Goal: Task Accomplishment & Management: Complete application form

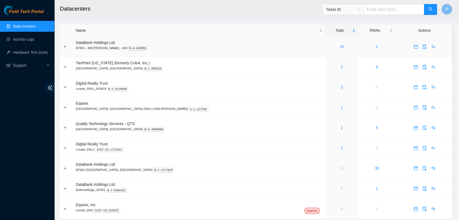
click at [325, 53] on td "15" at bounding box center [341, 47] width 33 height 20
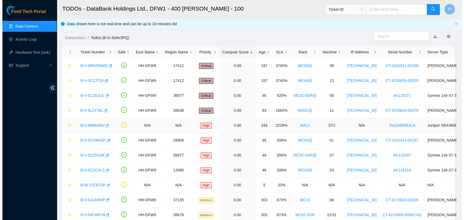
scroll to position [83, 0]
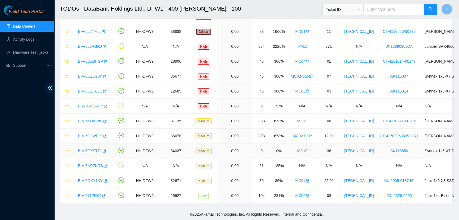
click at [89, 149] on link "B-V-5CXST7J" at bounding box center [90, 151] width 24 height 4
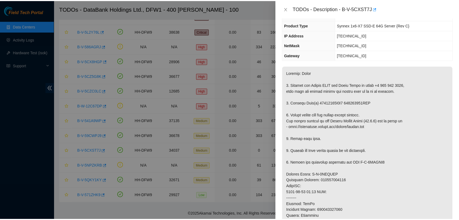
scroll to position [94, 0]
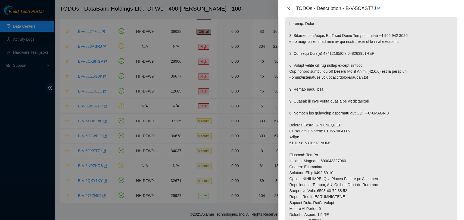
click at [286, 7] on icon "close" at bounding box center [288, 9] width 4 height 4
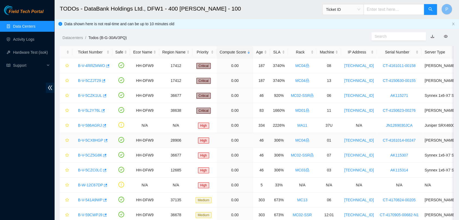
scroll to position [83, 0]
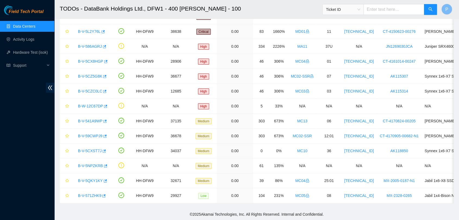
click at [35, 29] on link "Data Centers" at bounding box center [24, 26] width 22 height 4
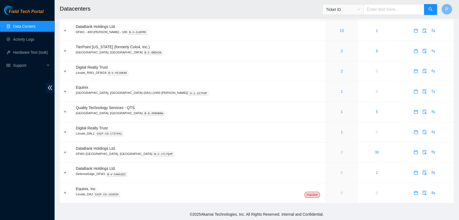
scroll to position [15, 0]
click at [414, 33] on icon "calendar" at bounding box center [416, 32] width 4 height 4
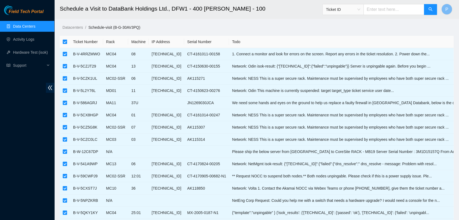
click at [63, 44] on label at bounding box center [65, 42] width 4 height 6
click at [63, 44] on input "checkbox" at bounding box center [65, 42] width 4 height 4
checkbox input "false"
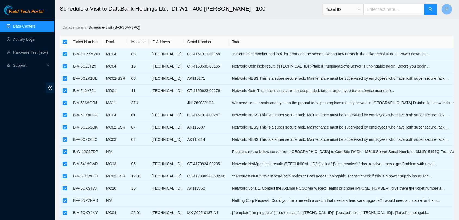
checkbox input "false"
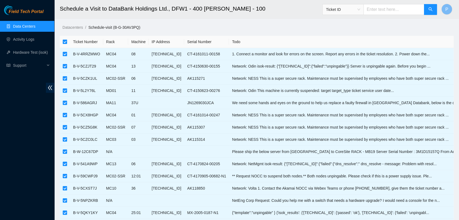
checkbox input "false"
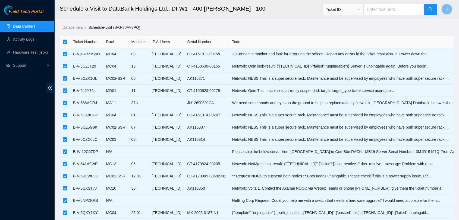
checkbox input "false"
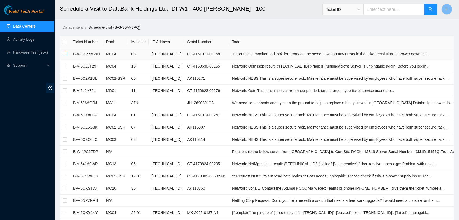
click at [63, 53] on input "checkbox" at bounding box center [65, 54] width 4 height 4
checkbox input "true"
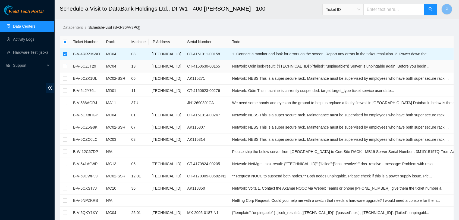
click at [64, 67] on input "checkbox" at bounding box center [65, 66] width 4 height 4
checkbox input "true"
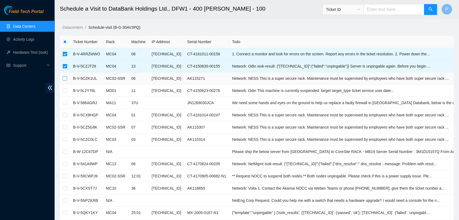
click at [65, 79] on input "checkbox" at bounding box center [65, 78] width 4 height 4
checkbox input "true"
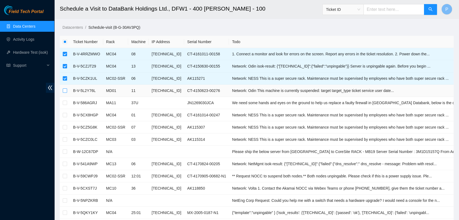
click at [63, 89] on input "checkbox" at bounding box center [65, 91] width 4 height 4
checkbox input "true"
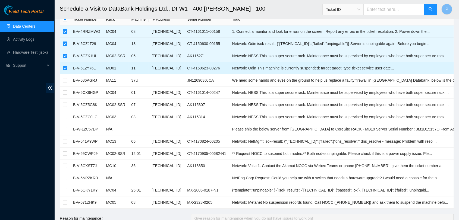
scroll to position [24, 0]
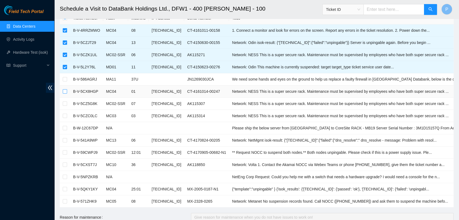
click at [65, 90] on input "checkbox" at bounding box center [65, 91] width 4 height 4
checkbox input "true"
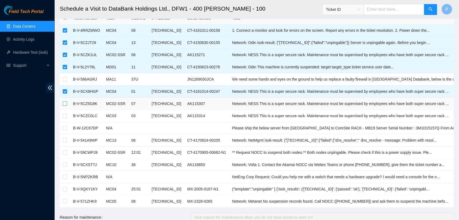
click at [65, 105] on input "checkbox" at bounding box center [65, 104] width 4 height 4
checkbox input "true"
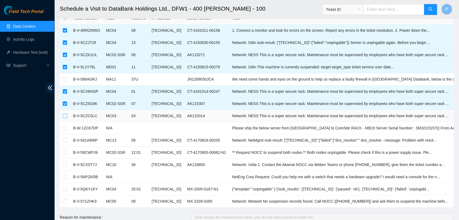
click at [64, 118] on input "checkbox" at bounding box center [65, 116] width 4 height 4
checkbox input "true"
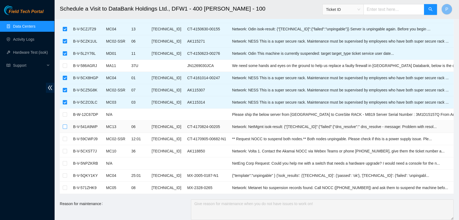
scroll to position [38, 0]
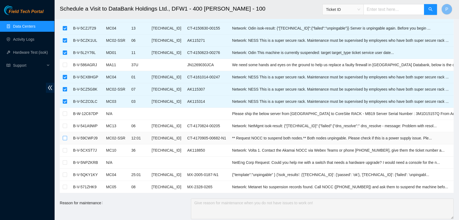
click at [64, 138] on input "checkbox" at bounding box center [65, 138] width 4 height 4
checkbox input "true"
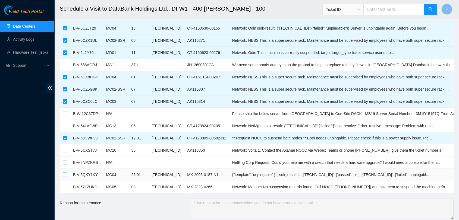
click at [64, 175] on input "checkbox" at bounding box center [65, 175] width 4 height 4
checkbox input "true"
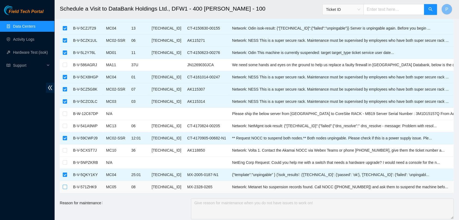
click at [65, 185] on input "checkbox" at bounding box center [65, 187] width 4 height 4
checkbox input "true"
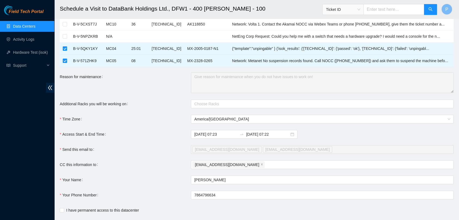
scroll to position [165, 0]
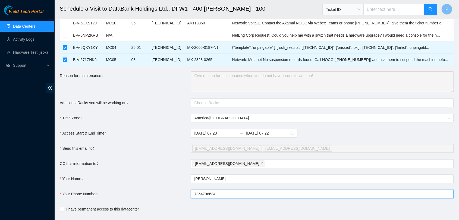
click at [196, 191] on input "7864796634" at bounding box center [322, 194] width 263 height 9
click at [193, 191] on input "7864796634" at bounding box center [322, 194] width 263 height 9
click at [273, 163] on div "[EMAIL_ADDRESS][DOMAIN_NAME]" at bounding box center [319, 164] width 254 height 8
type input "[PHONE_NUMBER]"
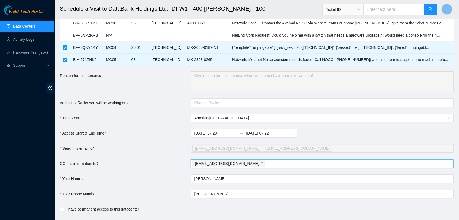
paste input "[EMAIL_ADDRESS][DOMAIN_NAME]"
type input "[EMAIL_ADDRESS][DOMAIN_NAME]"
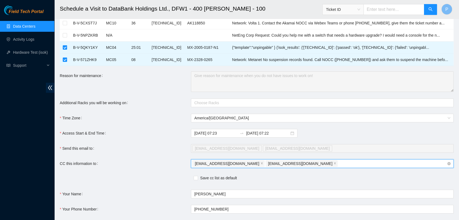
paste input "nie-hivemind@akamai.com."
type input "[EMAIL_ADDRESS][DOMAIN_NAME]"
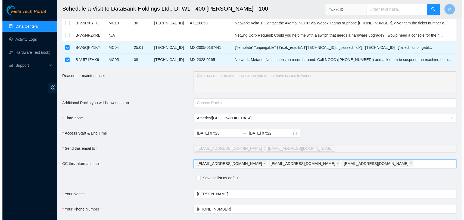
scroll to position [207, 0]
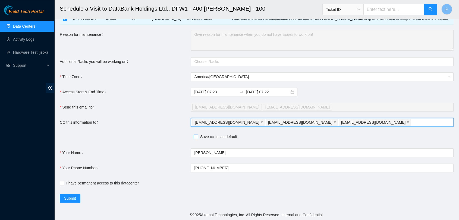
click at [195, 136] on input "Save cc list as default" at bounding box center [196, 137] width 4 height 4
checkbox input "true"
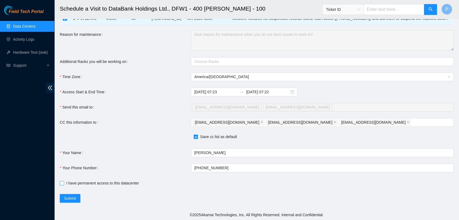
click at [65, 182] on span "I have permanent access to this datacenter" at bounding box center [102, 183] width 77 height 6
click at [64, 182] on input "I have permanent access to this datacenter" at bounding box center [62, 183] width 4 height 4
checkbox input "true"
click at [75, 200] on span "Submit" at bounding box center [70, 199] width 12 height 6
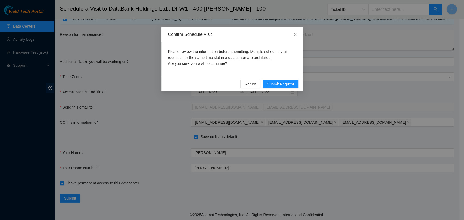
click at [283, 89] on div "Return Submit Request" at bounding box center [231, 84] width 141 height 14
click at [288, 85] on span "Submit Request" at bounding box center [280, 84] width 27 height 6
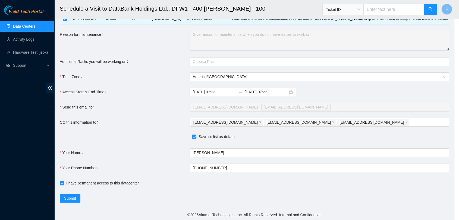
type input "2025-08-12 07:26"
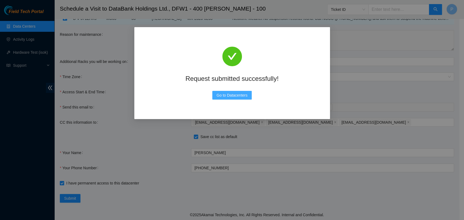
click at [249, 92] on button "Go to Datacenters" at bounding box center [232, 95] width 40 height 9
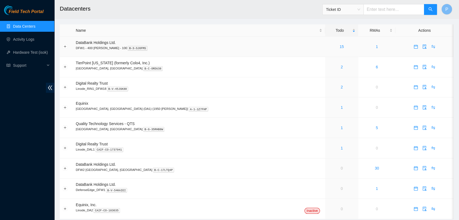
click at [328, 48] on div "15" at bounding box center [341, 47] width 27 height 6
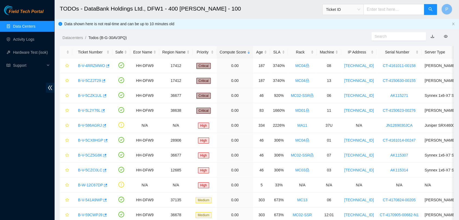
click at [30, 24] on link "Data Centers" at bounding box center [24, 26] width 22 height 4
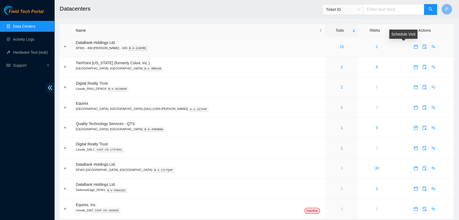
click at [414, 46] on icon "calendar" at bounding box center [415, 45] width 3 height 1
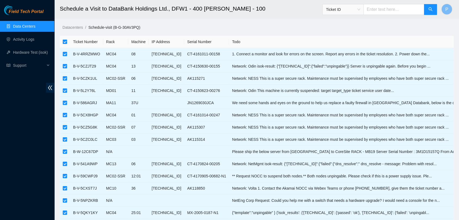
click at [66, 39] on label at bounding box center [65, 42] width 4 height 6
click at [66, 40] on input "checkbox" at bounding box center [65, 42] width 4 height 4
checkbox input "false"
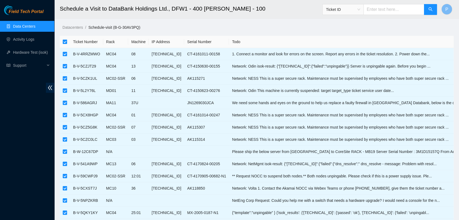
checkbox input "false"
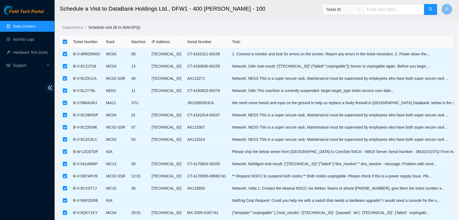
checkbox input "false"
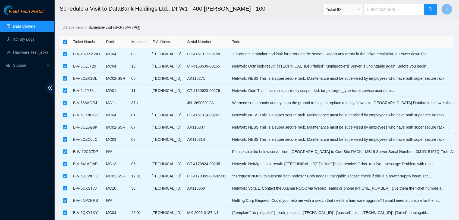
checkbox input "false"
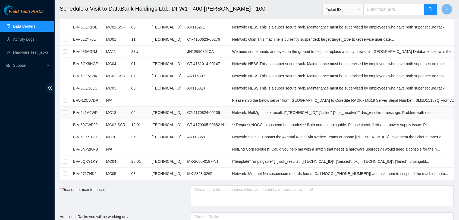
scroll to position [52, 0]
click at [32, 29] on link "Data Centers" at bounding box center [24, 26] width 22 height 4
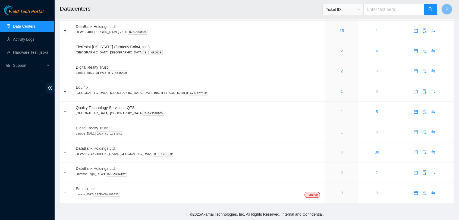
scroll to position [15, 0]
click at [328, 32] on div "15" at bounding box center [341, 32] width 27 height 6
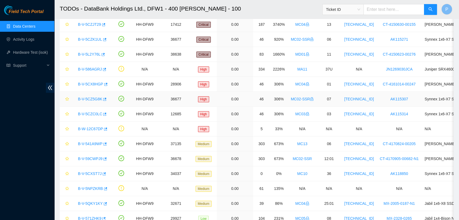
scroll to position [56, 0]
click at [88, 113] on link "B-V-5CZC0LC" at bounding box center [90, 114] width 24 height 4
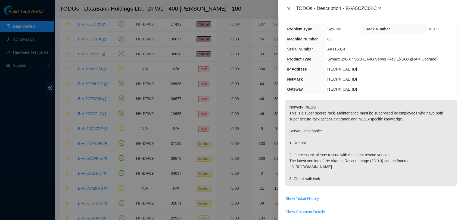
click at [288, 8] on icon "close" at bounding box center [288, 9] width 4 height 4
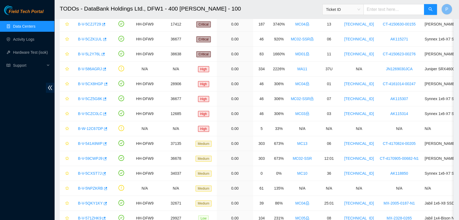
click at [32, 29] on link "Data Centers" at bounding box center [24, 26] width 22 height 4
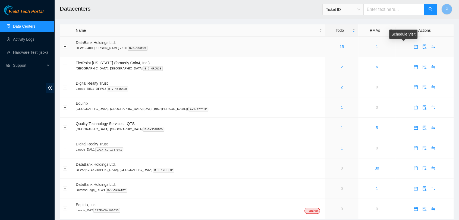
click at [414, 46] on icon "calendar" at bounding box center [416, 47] width 4 height 4
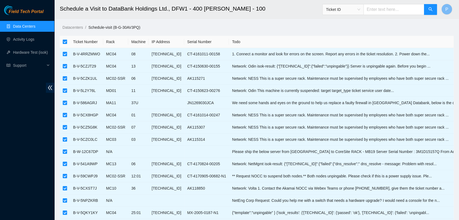
click at [67, 39] on label at bounding box center [65, 42] width 4 height 6
click at [67, 40] on input "checkbox" at bounding box center [65, 42] width 4 height 4
checkbox input "false"
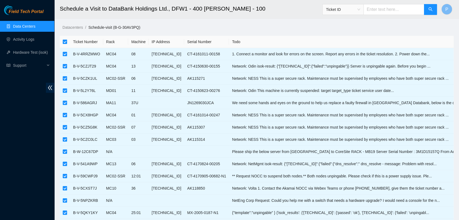
checkbox input "false"
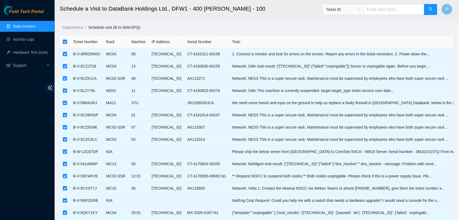
checkbox input "false"
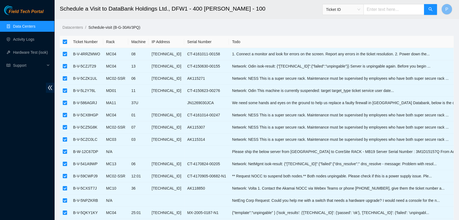
checkbox input "false"
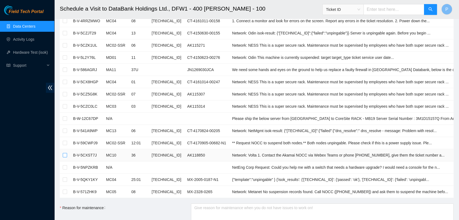
scroll to position [48, 0]
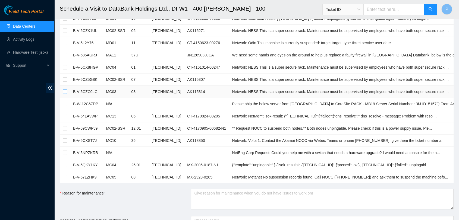
click at [64, 94] on label at bounding box center [65, 92] width 4 height 6
click at [64, 94] on input "checkbox" at bounding box center [65, 92] width 4 height 4
checkbox input "true"
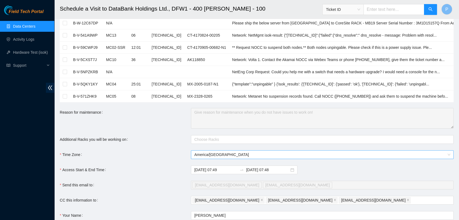
scroll to position [170, 0]
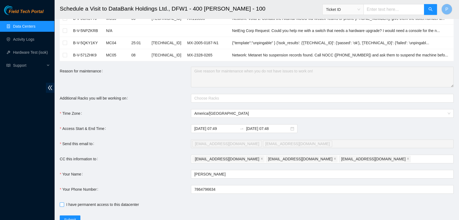
click at [64, 204] on span at bounding box center [62, 205] width 4 height 4
click at [64, 204] on input "I have permanent access to this datacenter" at bounding box center [62, 205] width 4 height 4
checkbox input "true"
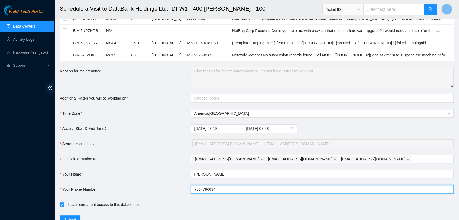
click at [192, 189] on input "7864796634" at bounding box center [322, 189] width 263 height 9
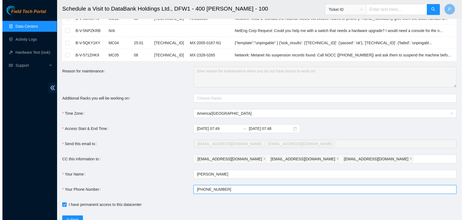
scroll to position [191, 0]
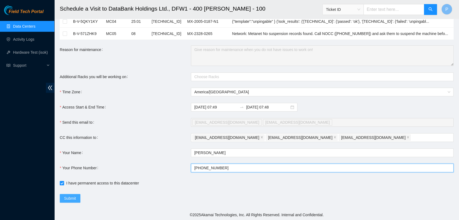
type input "[PHONE_NUMBER]"
click at [72, 199] on span "Submit" at bounding box center [70, 199] width 12 height 6
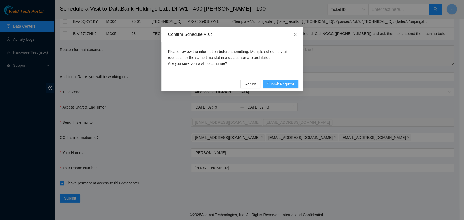
click at [288, 86] on span "Submit Request" at bounding box center [280, 84] width 27 height 6
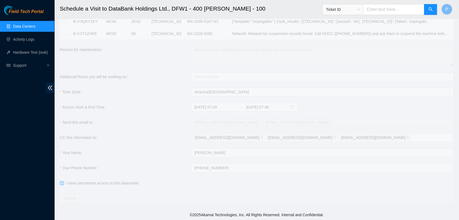
type input "[DATE] 07:50"
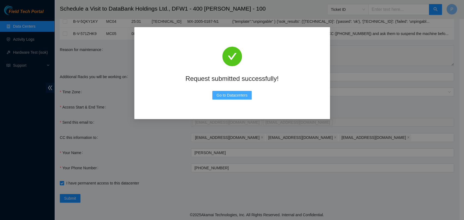
click at [239, 94] on span "Go to Datacenters" at bounding box center [231, 95] width 31 height 6
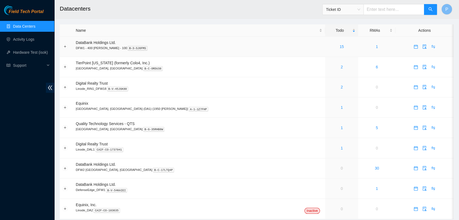
click at [328, 48] on div "15" at bounding box center [341, 47] width 27 height 6
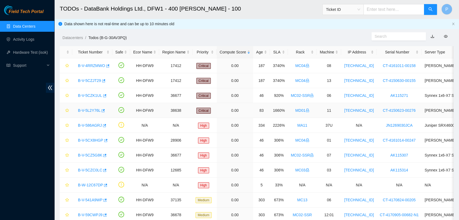
scroll to position [83, 0]
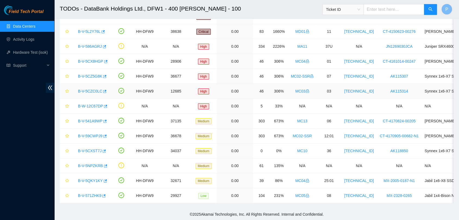
click at [96, 89] on link "B-V-5CZC0LC" at bounding box center [90, 91] width 24 height 4
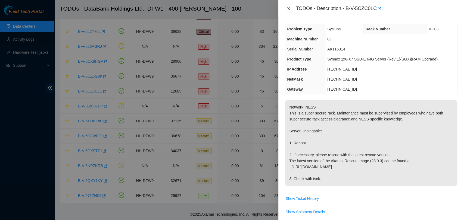
click at [290, 9] on icon "close" at bounding box center [288, 9] width 4 height 4
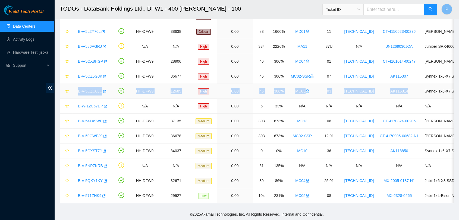
drag, startPoint x: 75, startPoint y: 84, endPoint x: 409, endPoint y: 84, distance: 333.2
click at [409, 84] on tr "B-V-5CZC0LC HH-DFW9 12685 High 0.00 46 306% MC03 03 72.246.50.40 AK115314 Synne…" at bounding box center [299, 91] width 478 height 15
copy tr "B-V-5CZC0LC HH-DFW9 12685 High 0.00 46 306% MC03 03 72.246.50.40 AK115314"
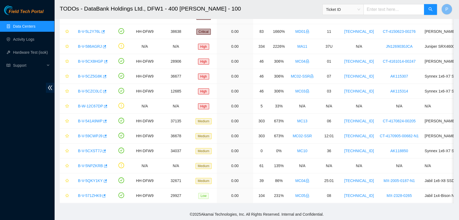
click at [13, 154] on div "Field Tech Portal Data Centers Activity Logs Hardware Test (isok) Support" at bounding box center [27, 112] width 54 height 215
click at [337, 9] on span "Ticket ID" at bounding box center [343, 9] width 34 height 8
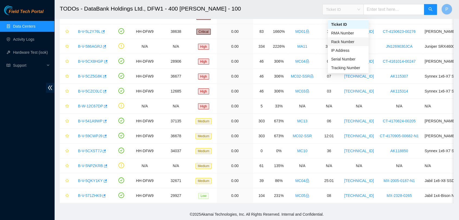
click at [352, 39] on div "Rack Number" at bounding box center [348, 42] width 34 height 6
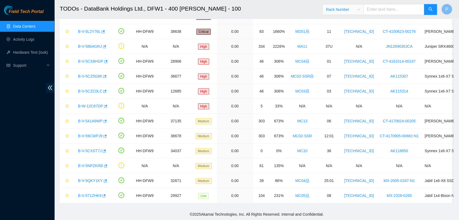
click at [404, 11] on input "text" at bounding box center [393, 9] width 61 height 11
type input "MC03"
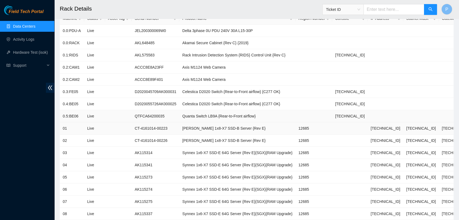
scroll to position [67, 0]
